Goal: Information Seeking & Learning: Learn about a topic

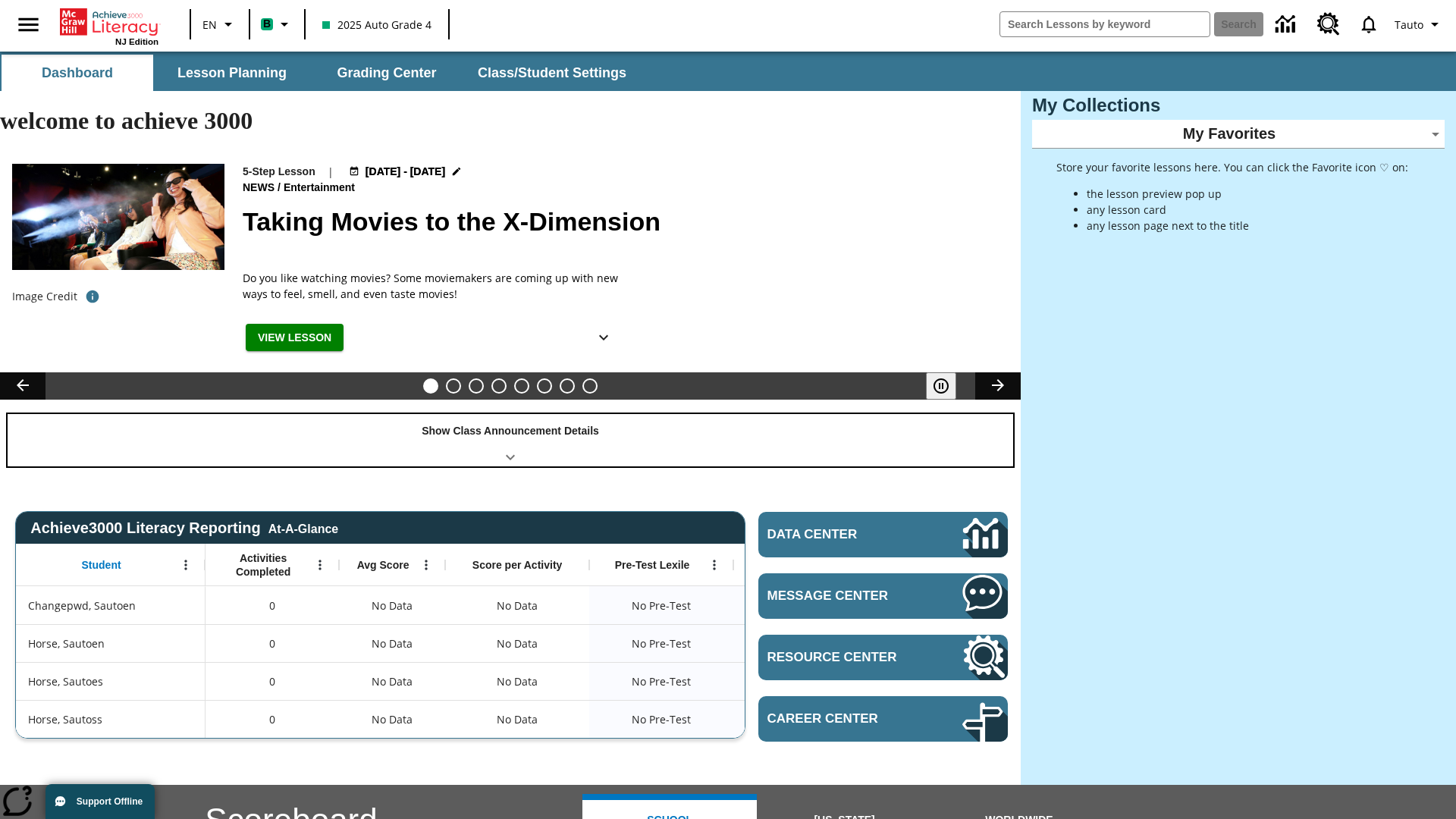
click at [510, 414] on div "Show Class Announcement Details" at bounding box center [510, 440] width 1005 height 53
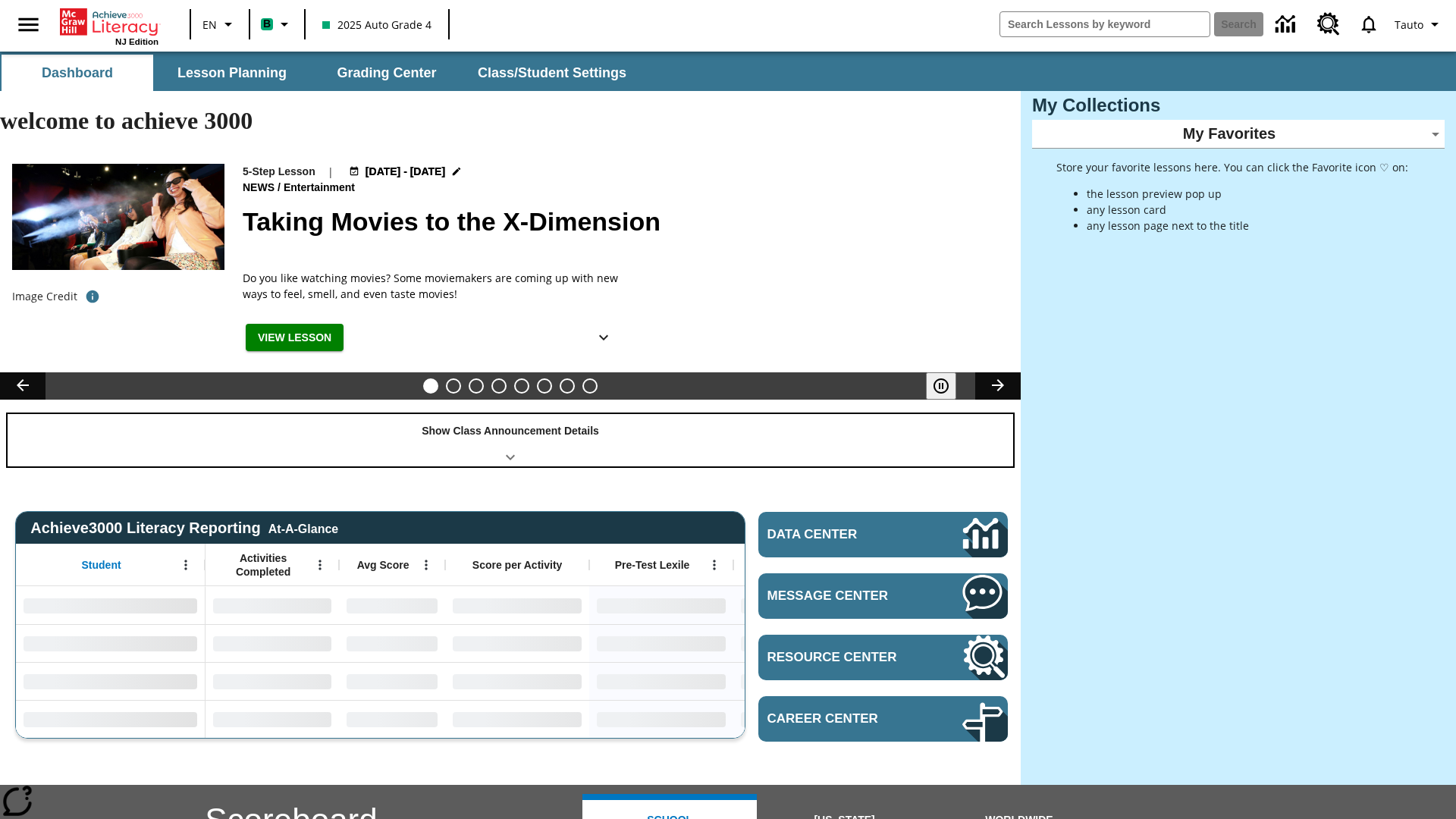
click at [510, 414] on div "Show Class Announcement Details" at bounding box center [510, 440] width 1005 height 53
